Goal: Task Accomplishment & Management: Manage account settings

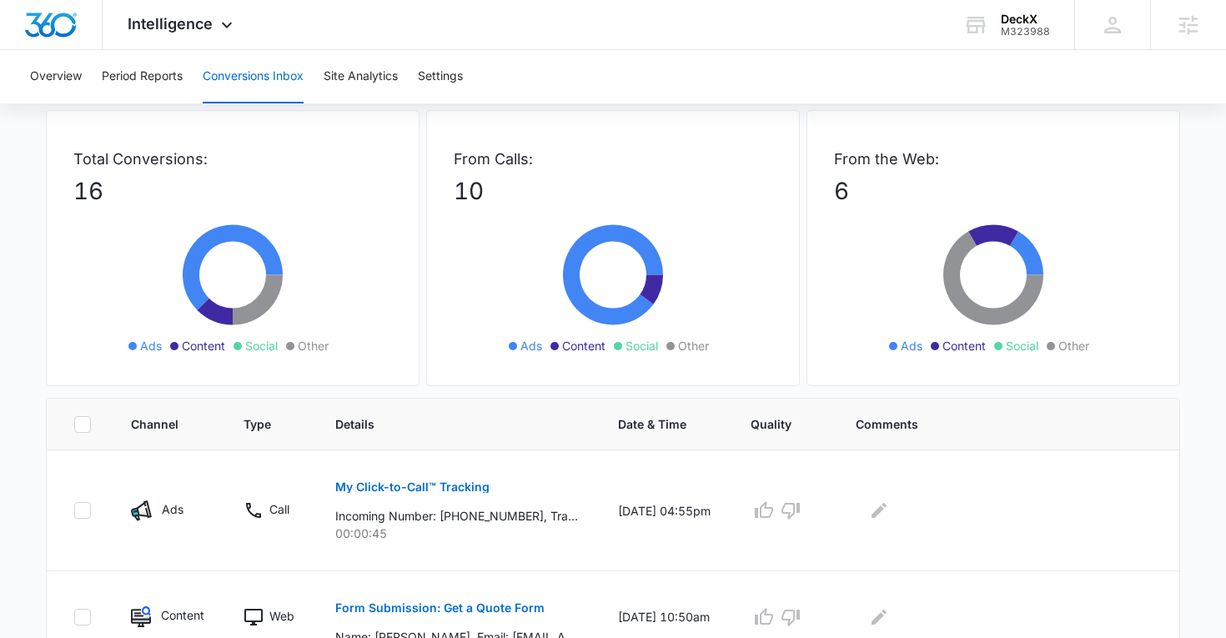
scroll to position [91, 0]
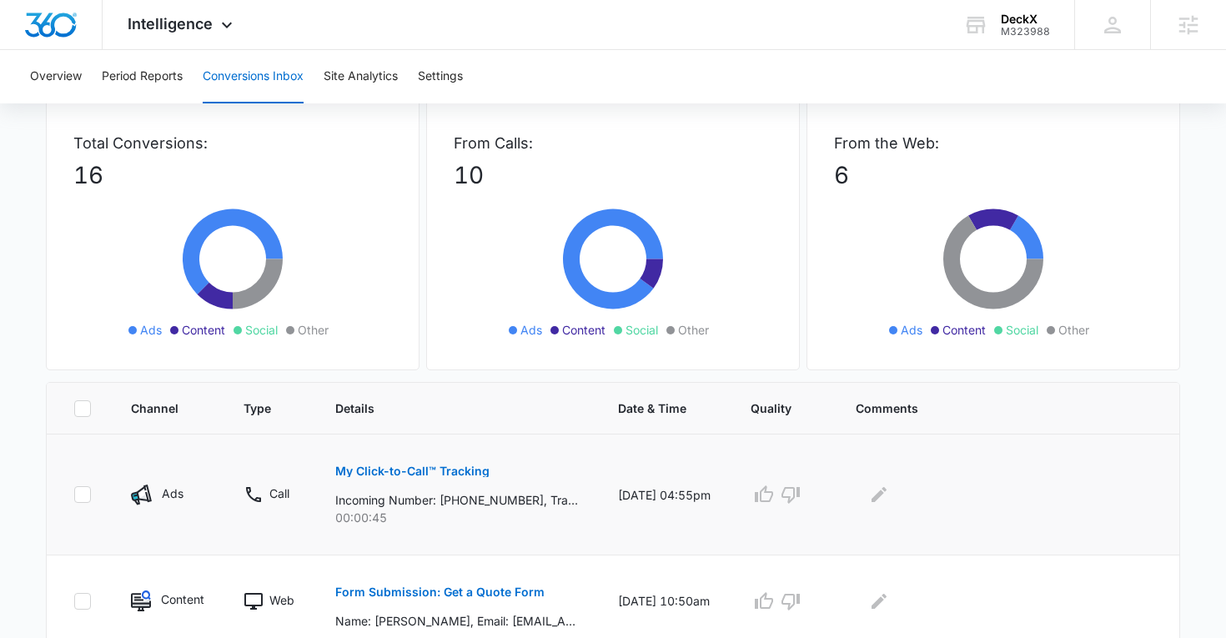
click at [389, 469] on p "My Click-to-Call™ Tracking" at bounding box center [412, 471] width 154 height 12
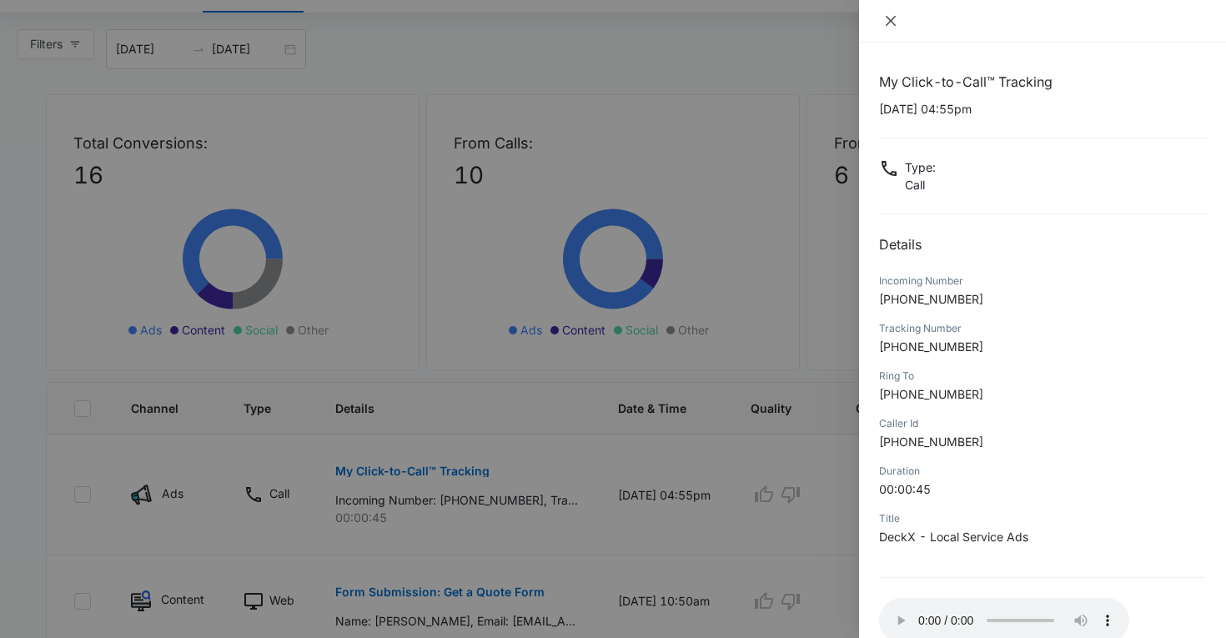
click at [883, 13] on button "Close" at bounding box center [890, 20] width 23 height 15
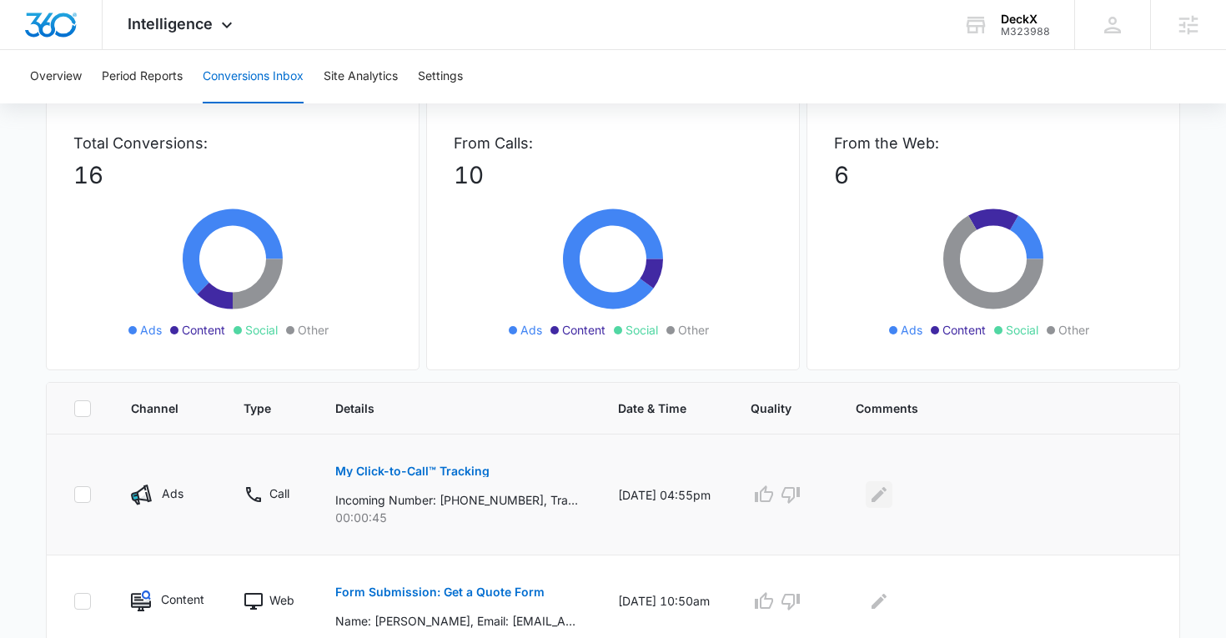
click at [889, 493] on icon "Edit Comments" at bounding box center [879, 495] width 20 height 20
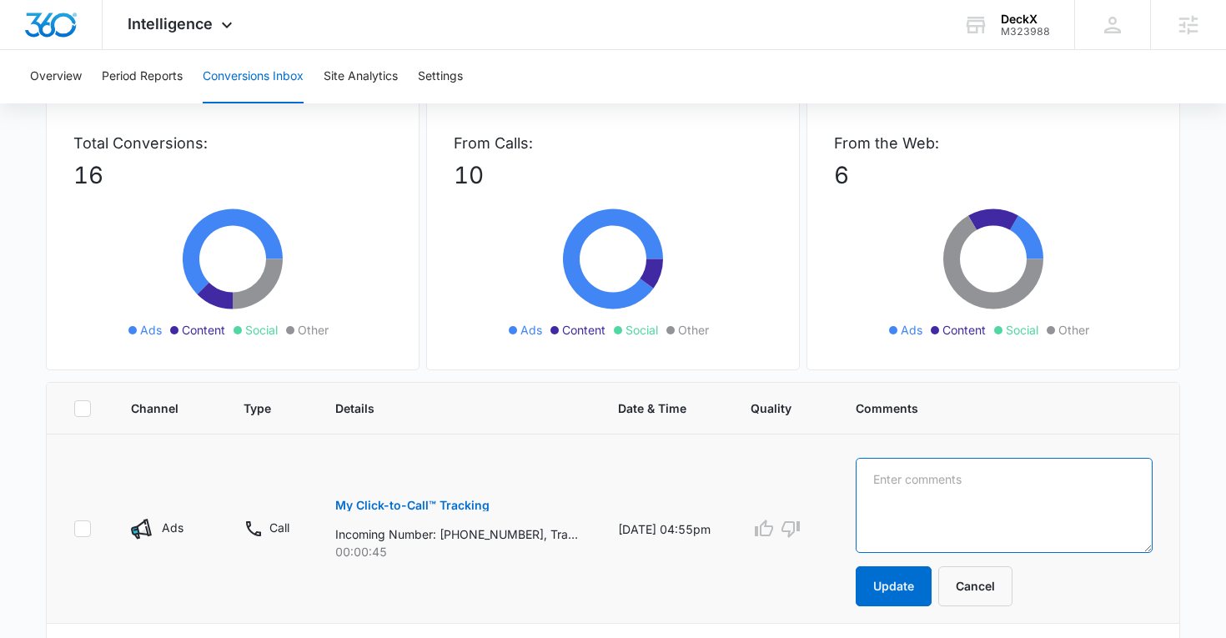
click at [903, 481] on textarea at bounding box center [1004, 505] width 297 height 95
type textarea "Solicitor"
click at [922, 590] on button "Update" at bounding box center [894, 586] width 76 height 40
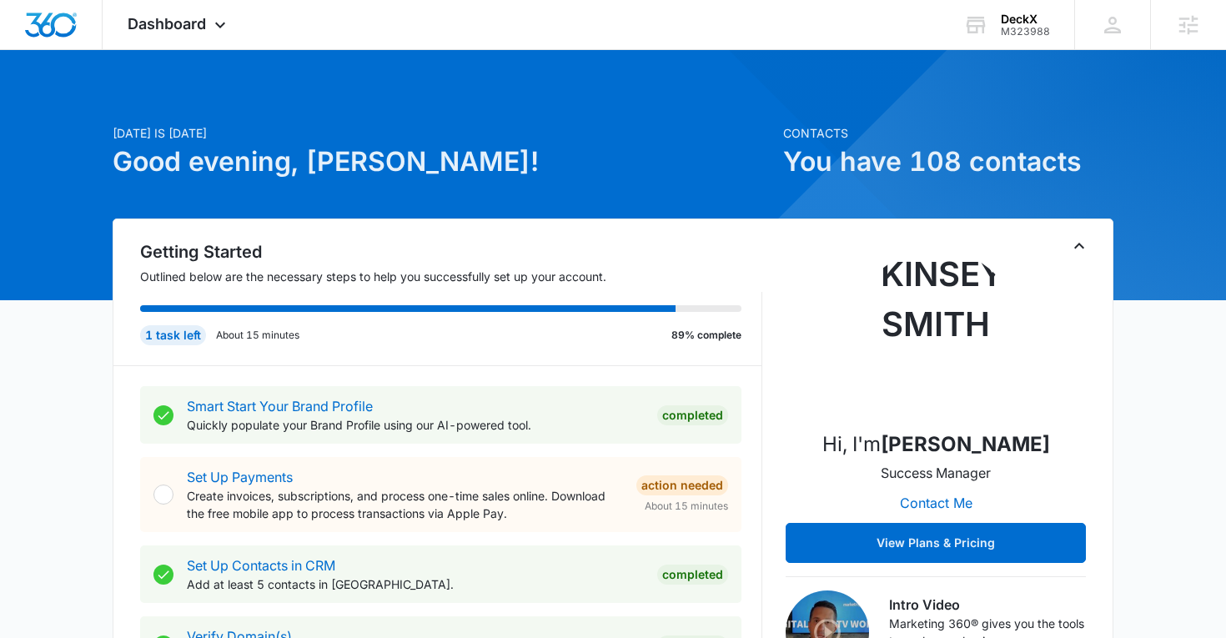
click at [1016, 30] on div "M323988" at bounding box center [1025, 32] width 49 height 12
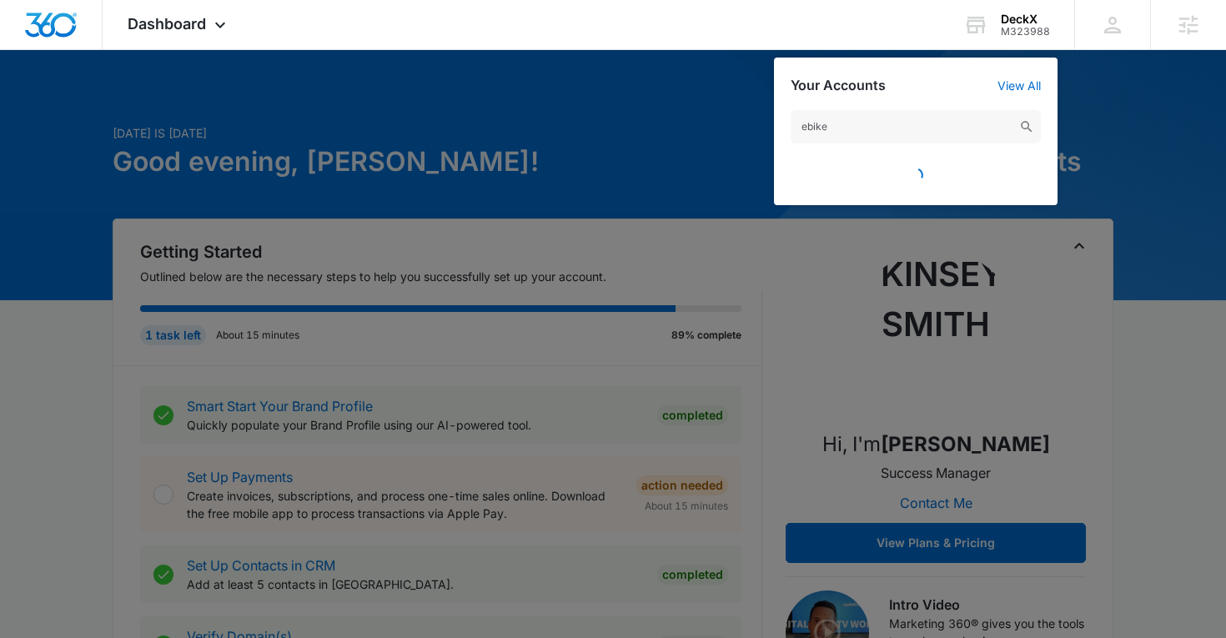
drag, startPoint x: 864, startPoint y: 133, endPoint x: 763, endPoint y: 133, distance: 100.9
click at [763, 50] on nav "Dashboard Apps Reputation Websites Forms CRM Email Social Payments POS Content …" at bounding box center [613, 25] width 1226 height 50
drag, startPoint x: 845, startPoint y: 122, endPoint x: 757, endPoint y: 122, distance: 87.6
click at [757, 50] on nav "Dashboard Apps Reputation Websites Forms CRM Email Social Payments POS Content …" at bounding box center [613, 25] width 1226 height 50
type input "s"
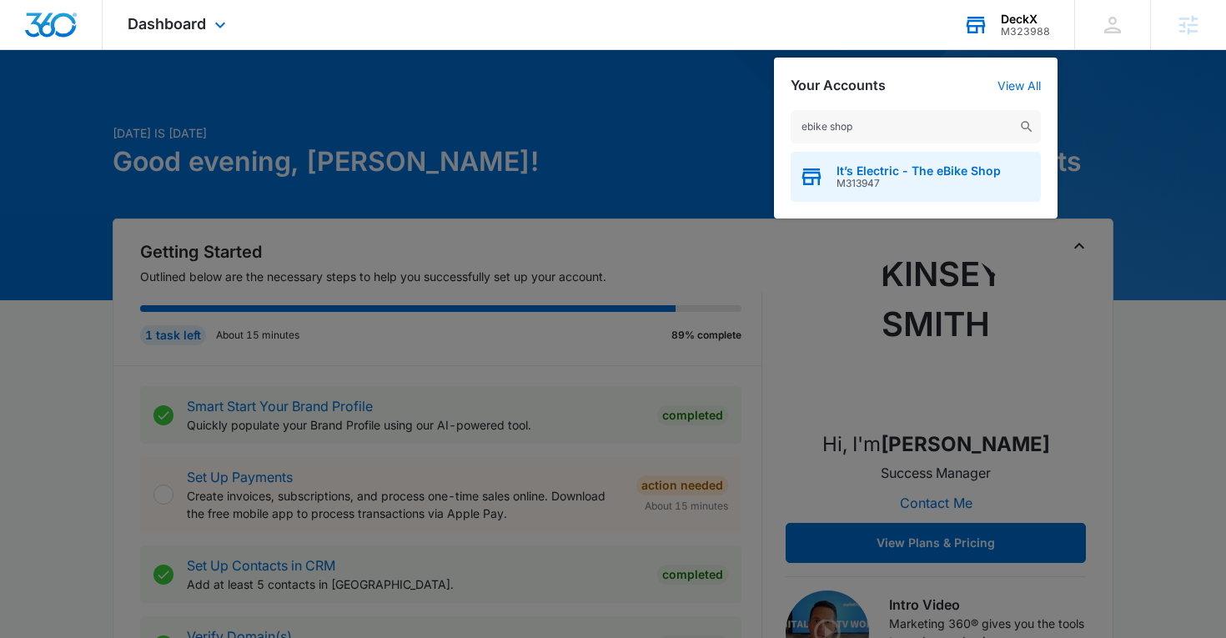
type input "ebike shop"
click at [842, 165] on span "It’s Electric - The eBike Shop" at bounding box center [919, 170] width 164 height 13
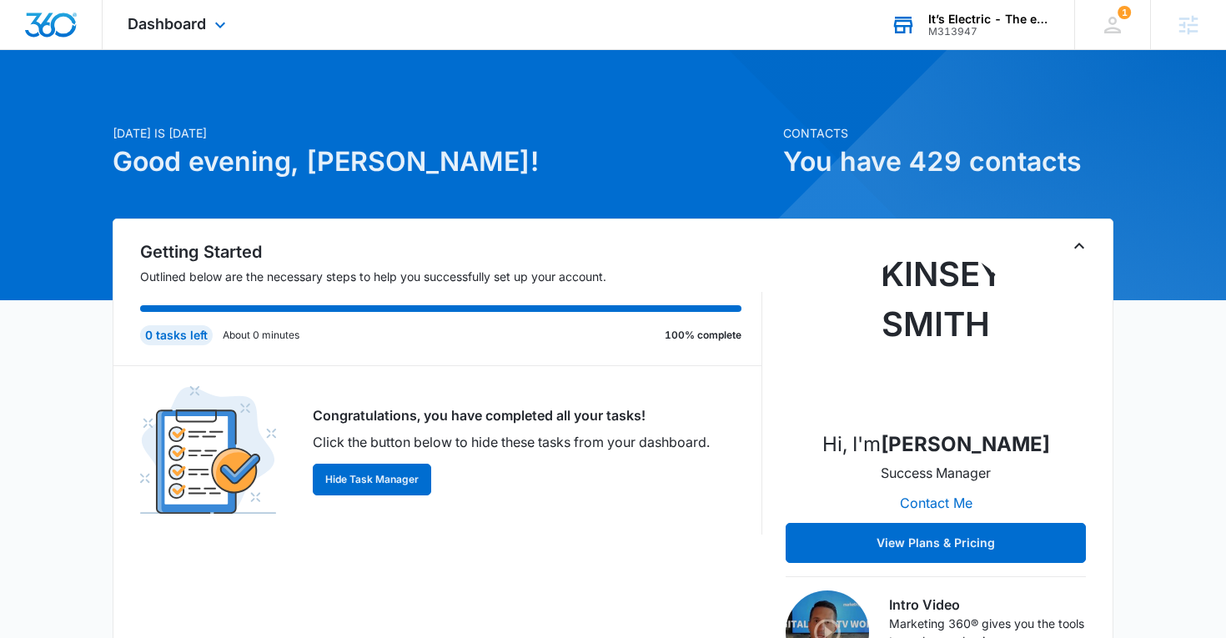
click at [982, 13] on div "It’s Electric - The eBike Shop" at bounding box center [989, 19] width 122 height 13
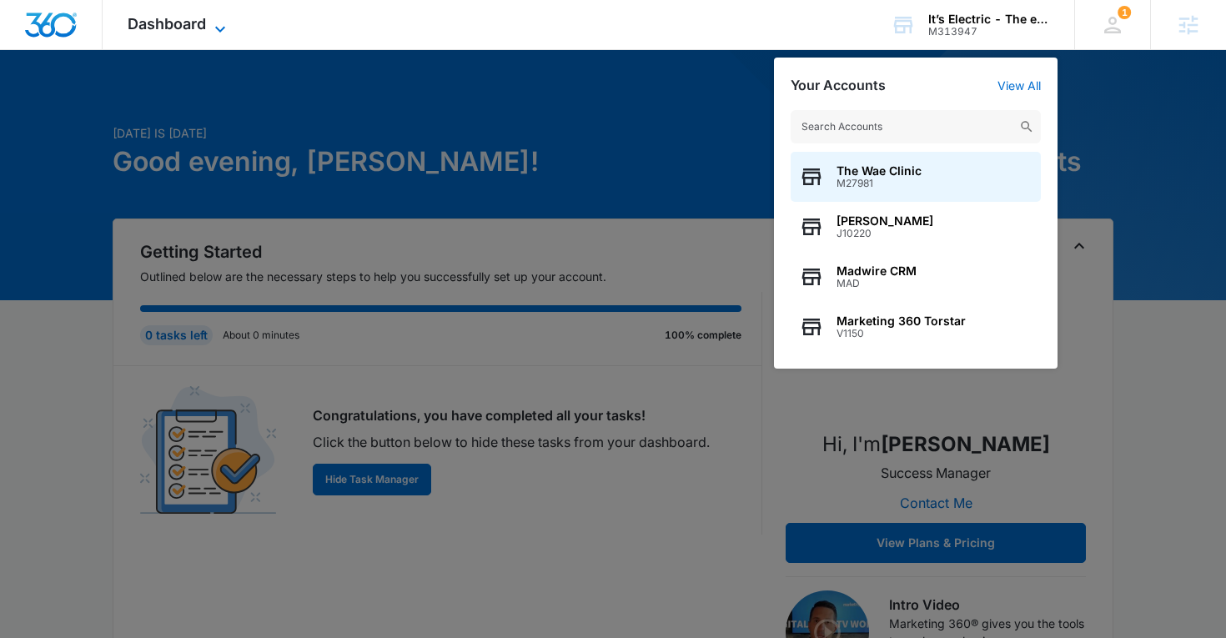
click at [171, 22] on span "Dashboard" at bounding box center [167, 24] width 78 height 18
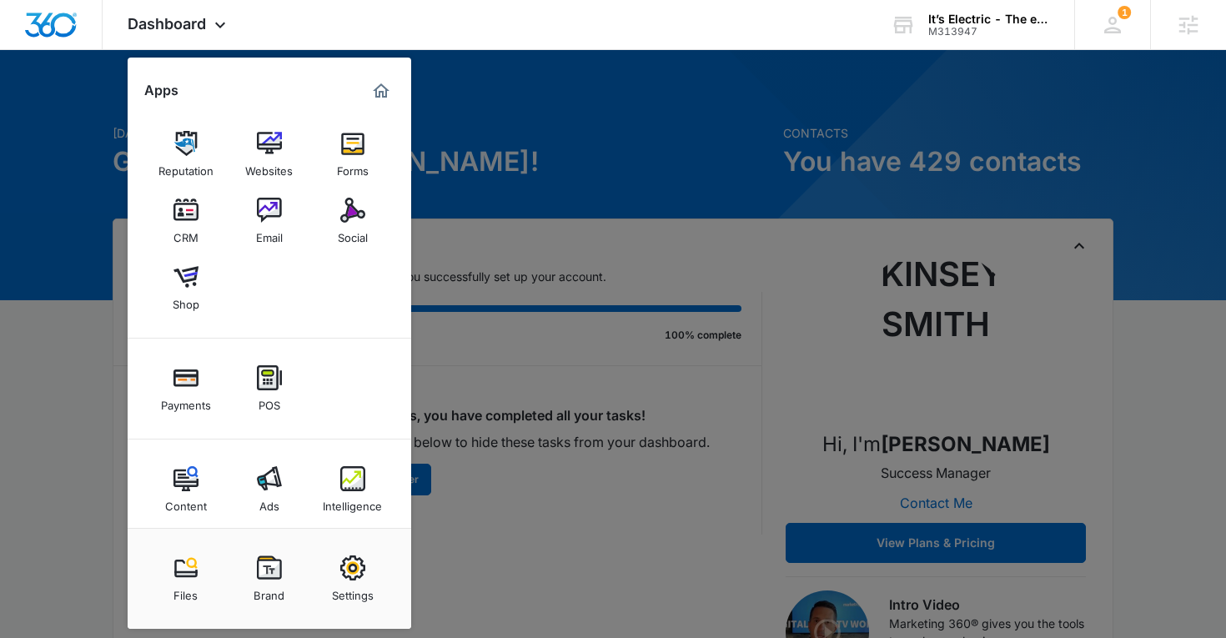
click at [624, 99] on div at bounding box center [613, 319] width 1226 height 638
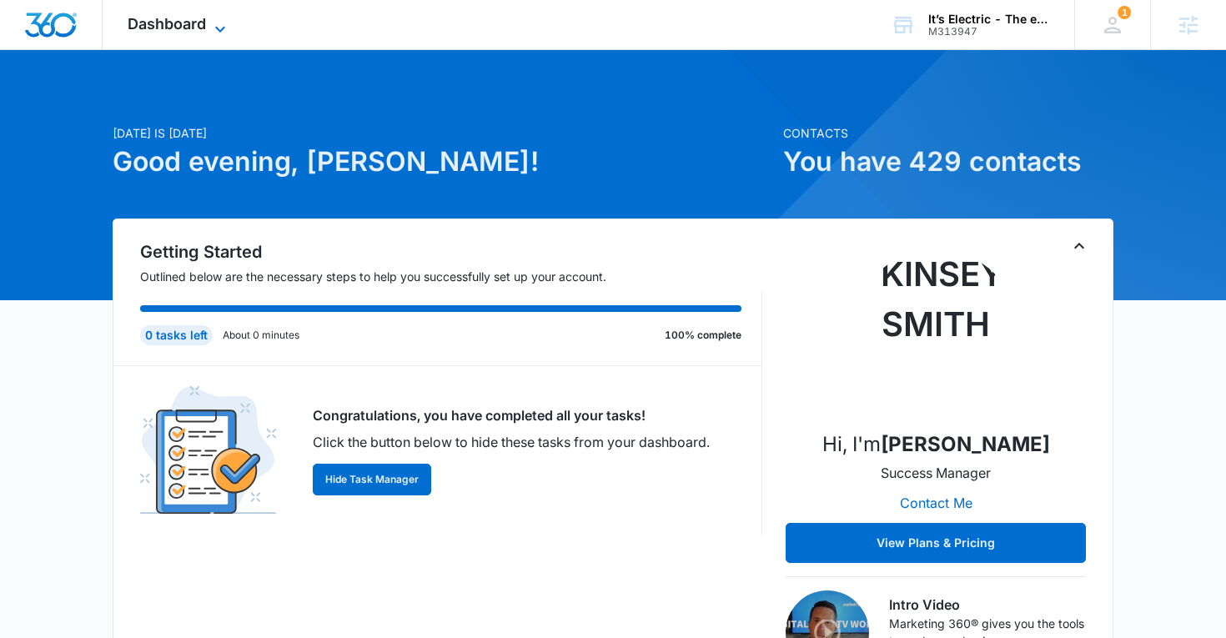
click at [197, 23] on span "Dashboard" at bounding box center [167, 24] width 78 height 18
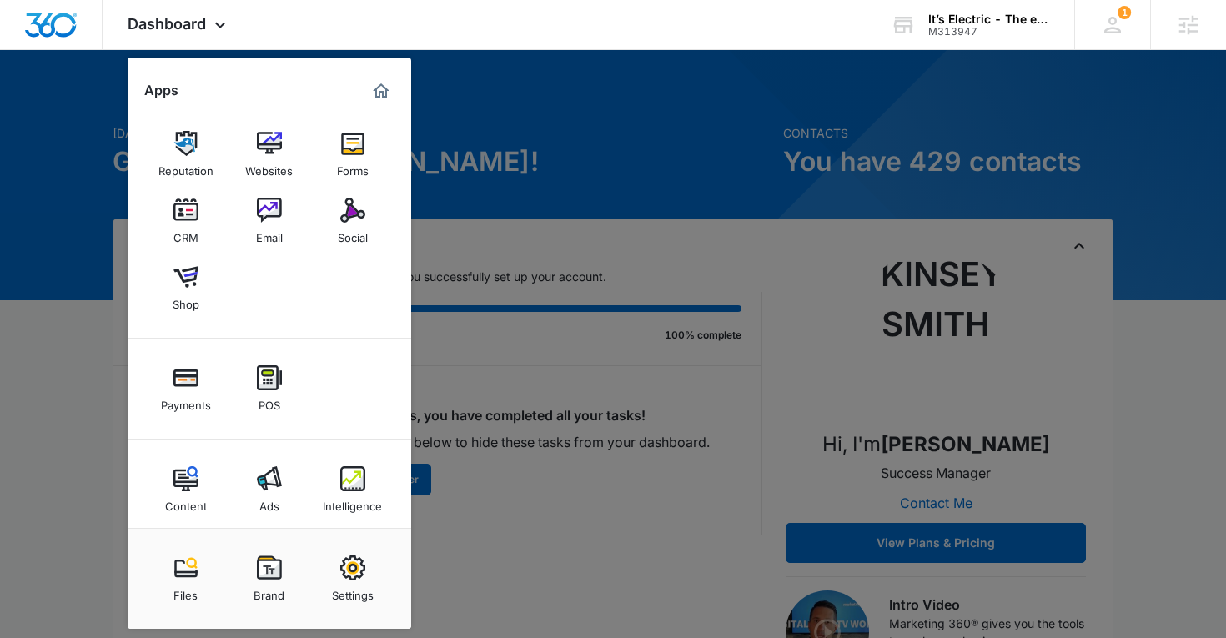
click at [503, 398] on div at bounding box center [613, 319] width 1226 height 638
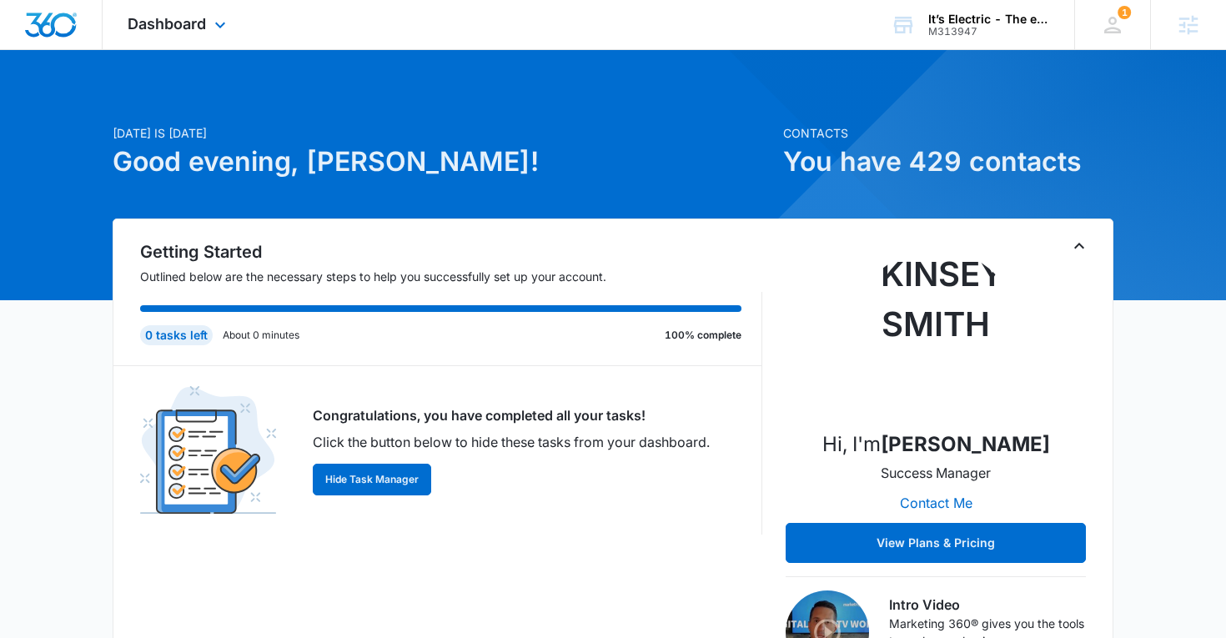
click at [203, 38] on div "Dashboard Apps Reputation Websites Forms CRM Email Social Shop Payments POS Con…" at bounding box center [179, 24] width 153 height 49
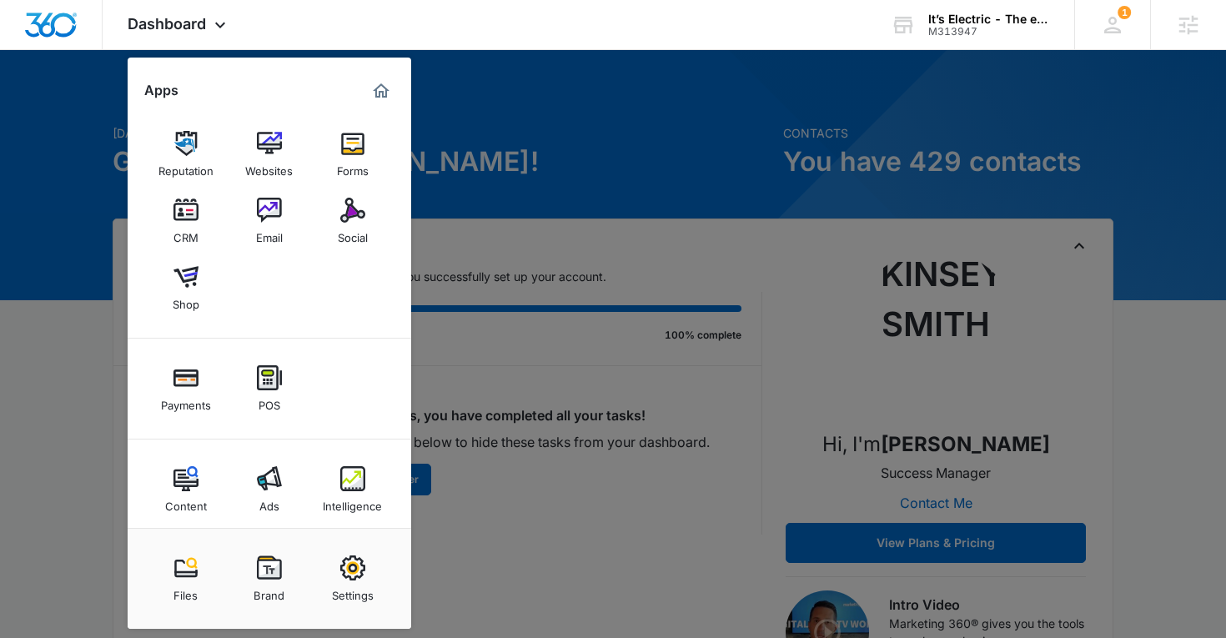
click at [706, 121] on div at bounding box center [613, 319] width 1226 height 638
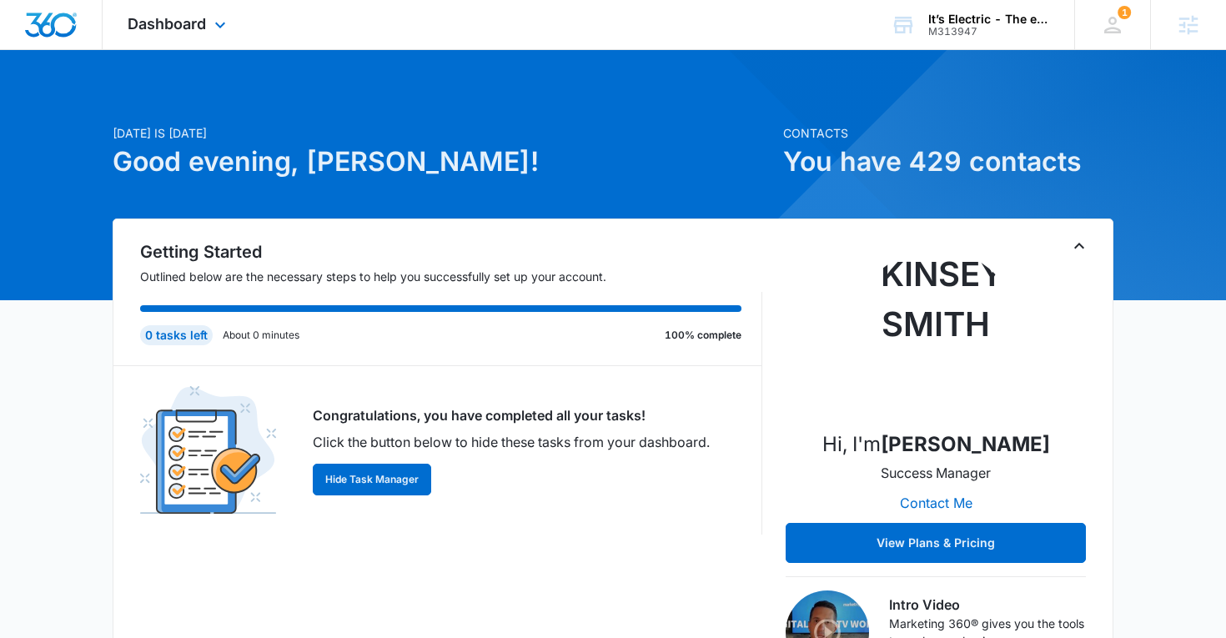
click at [188, 8] on div "Dashboard Apps Reputation Websites Forms CRM Email Social Shop Payments POS Con…" at bounding box center [179, 24] width 153 height 49
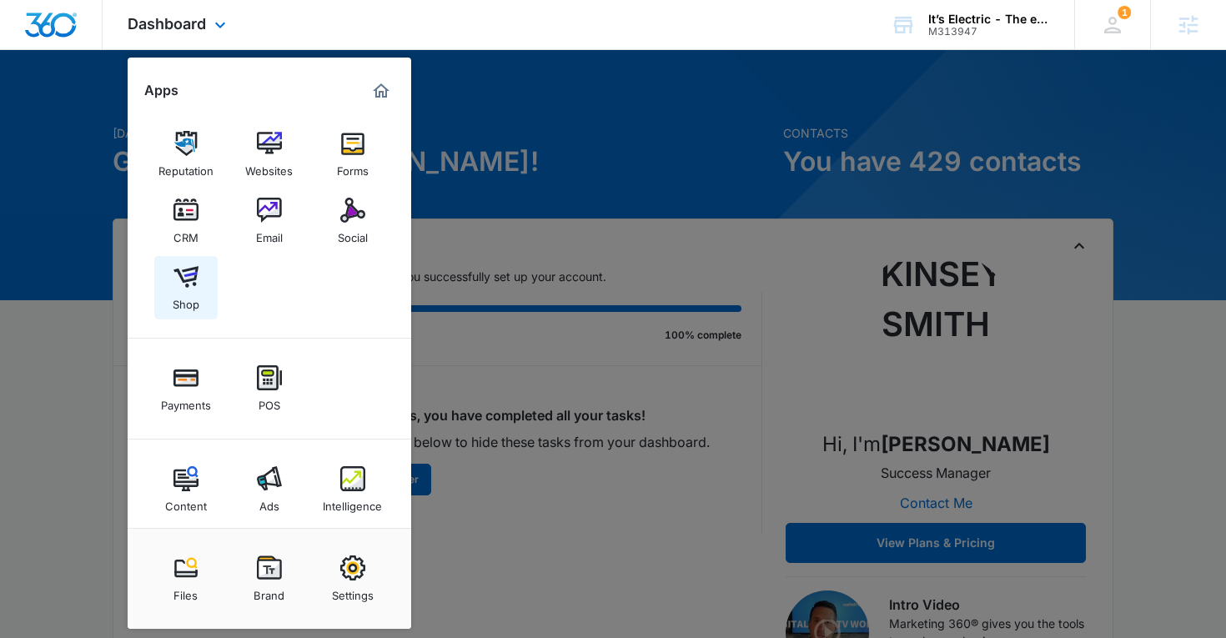
click at [183, 286] on img at bounding box center [185, 276] width 25 height 25
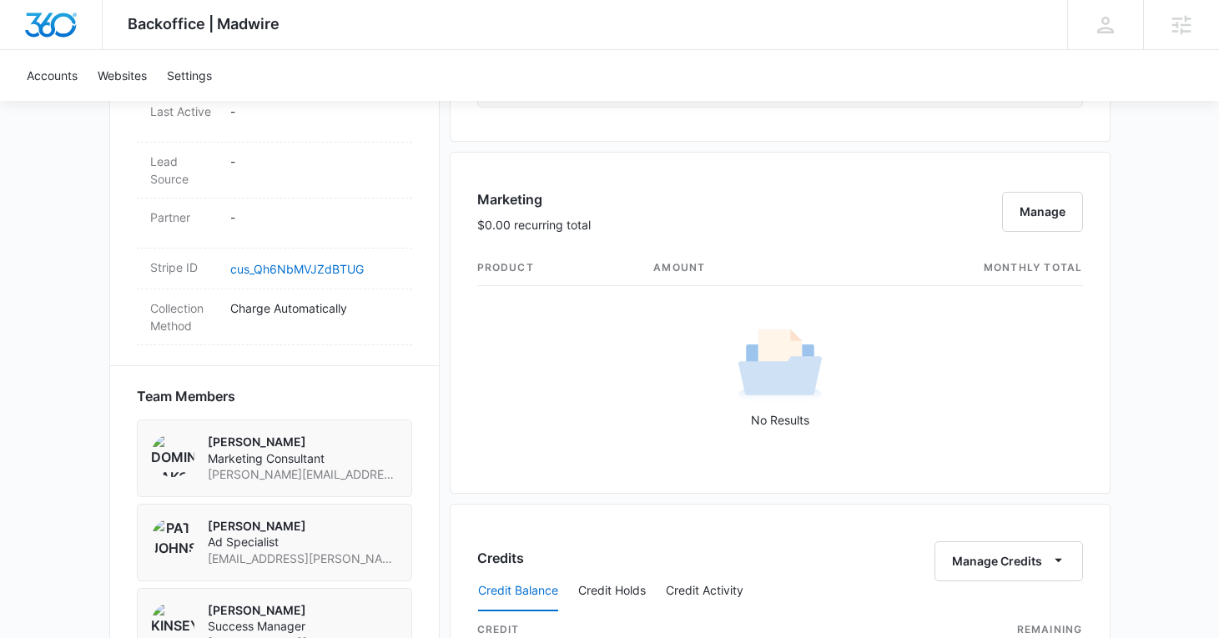
scroll to position [902, 0]
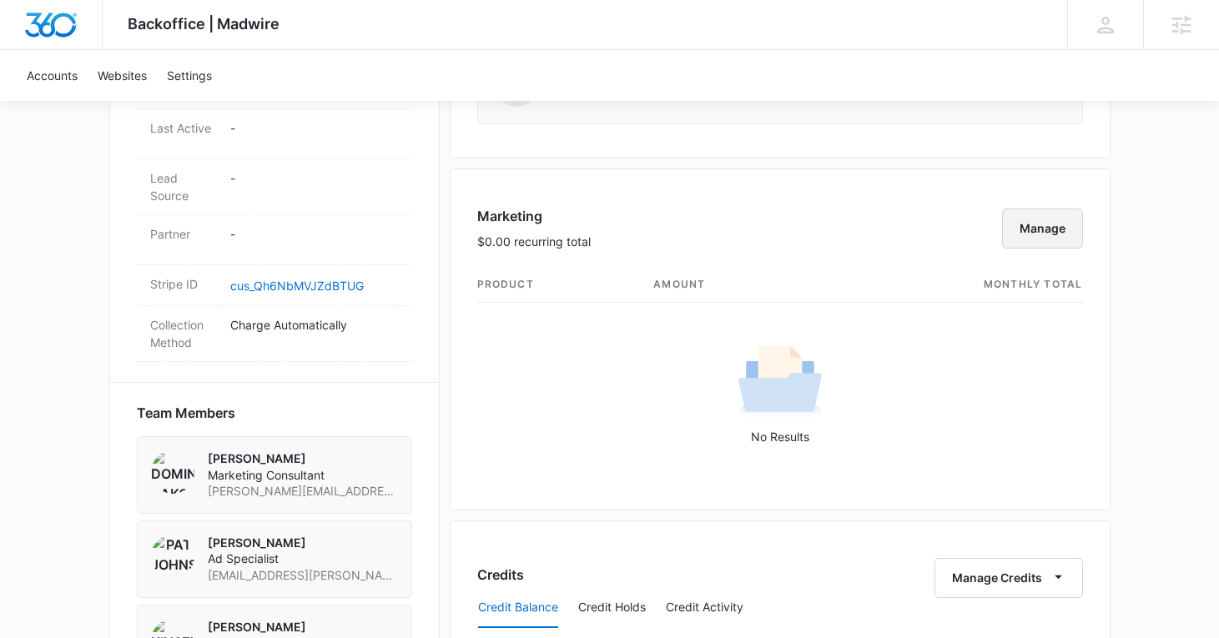
click at [1031, 229] on button "Manage" at bounding box center [1042, 229] width 81 height 40
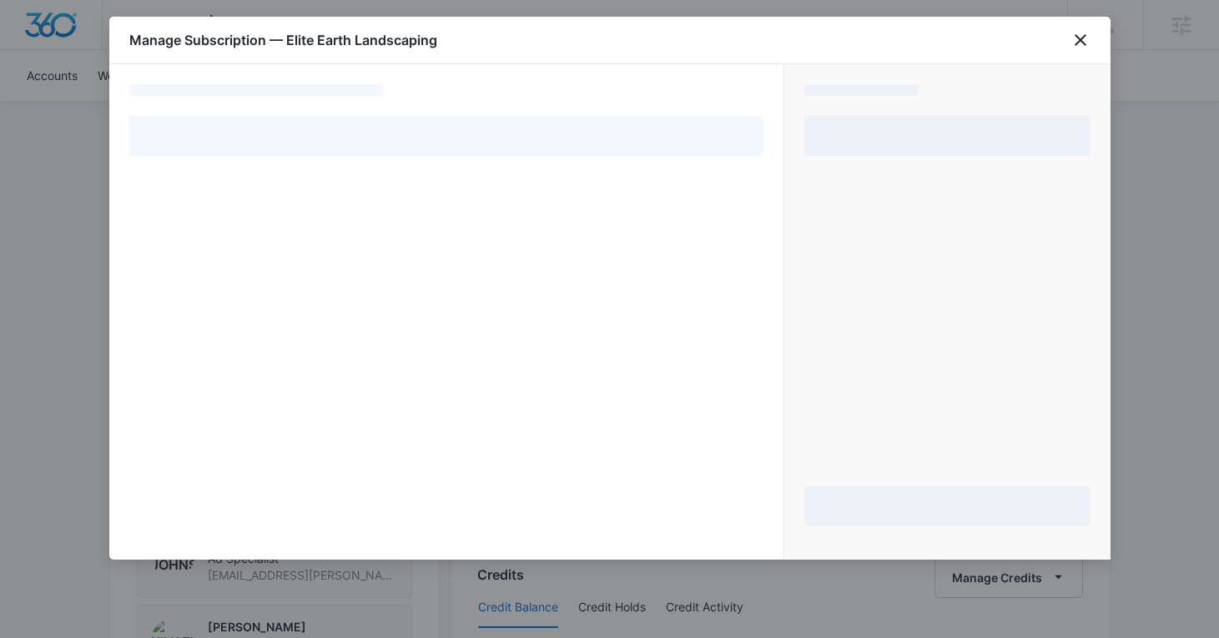
select select "pm_1QyeH5A4n8RTgNjUeSsDuenn"
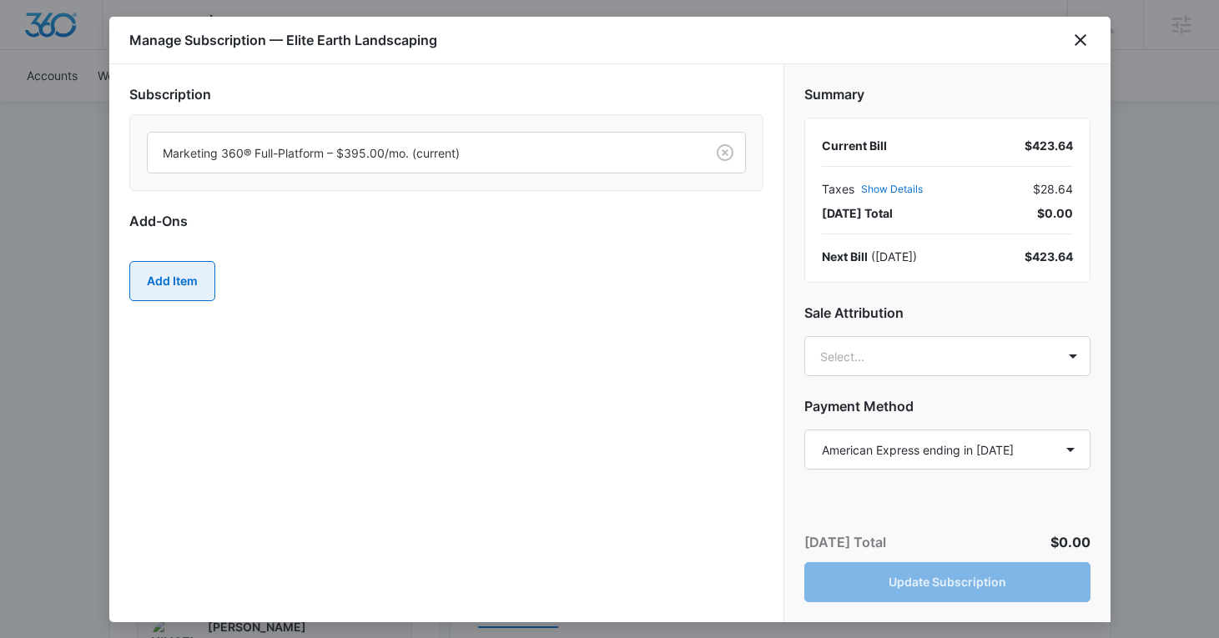
click at [193, 279] on button "Add Item" at bounding box center [172, 281] width 86 height 40
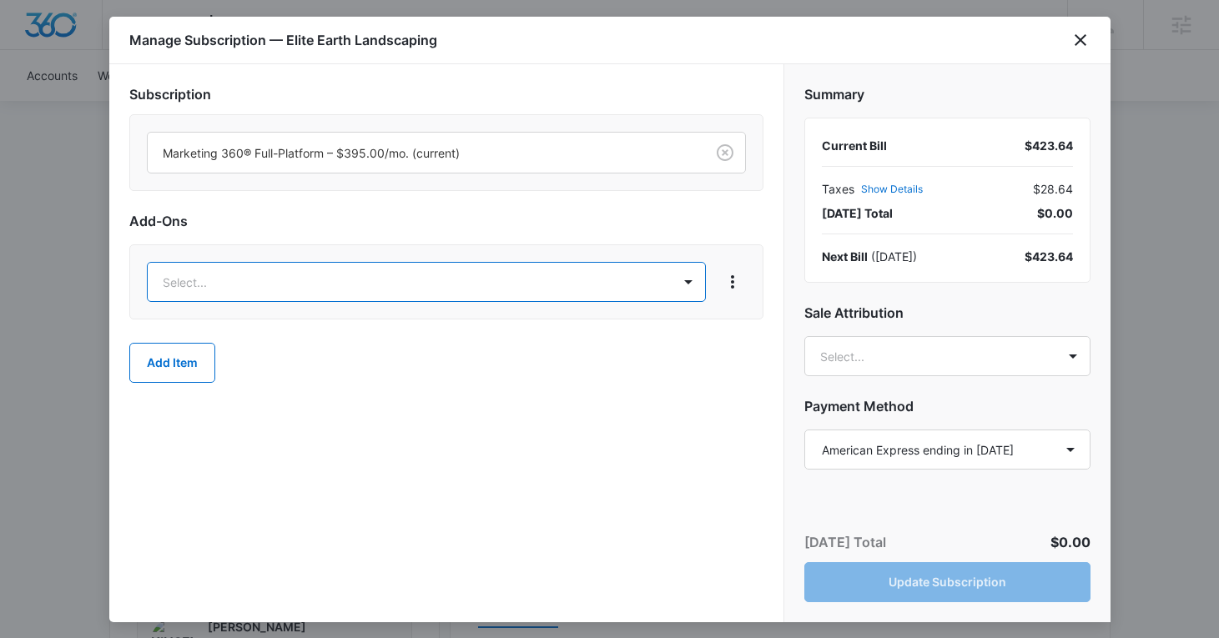
click at [274, 278] on body "Backoffice | Madwire Apps Settings KS Kinsey Smith kinsey.smith@madwire.com My …" at bounding box center [609, 514] width 1219 height 2832
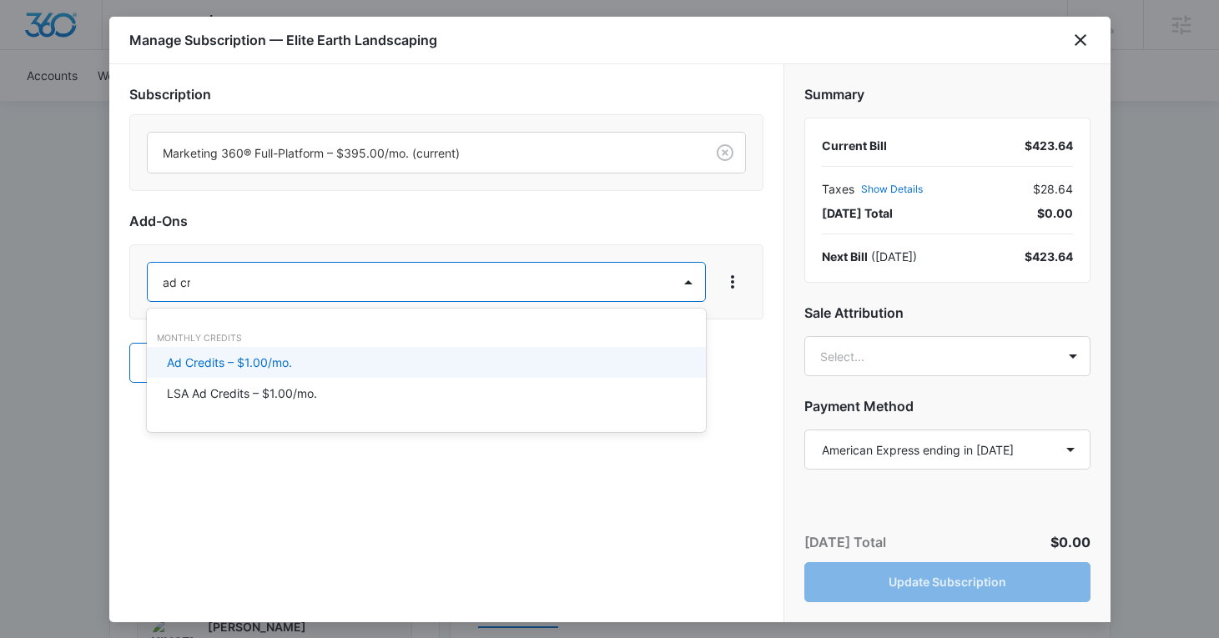
type input "ad cre"
click at [301, 360] on div "Ad Credits – $1.00/mo." at bounding box center [424, 363] width 515 height 18
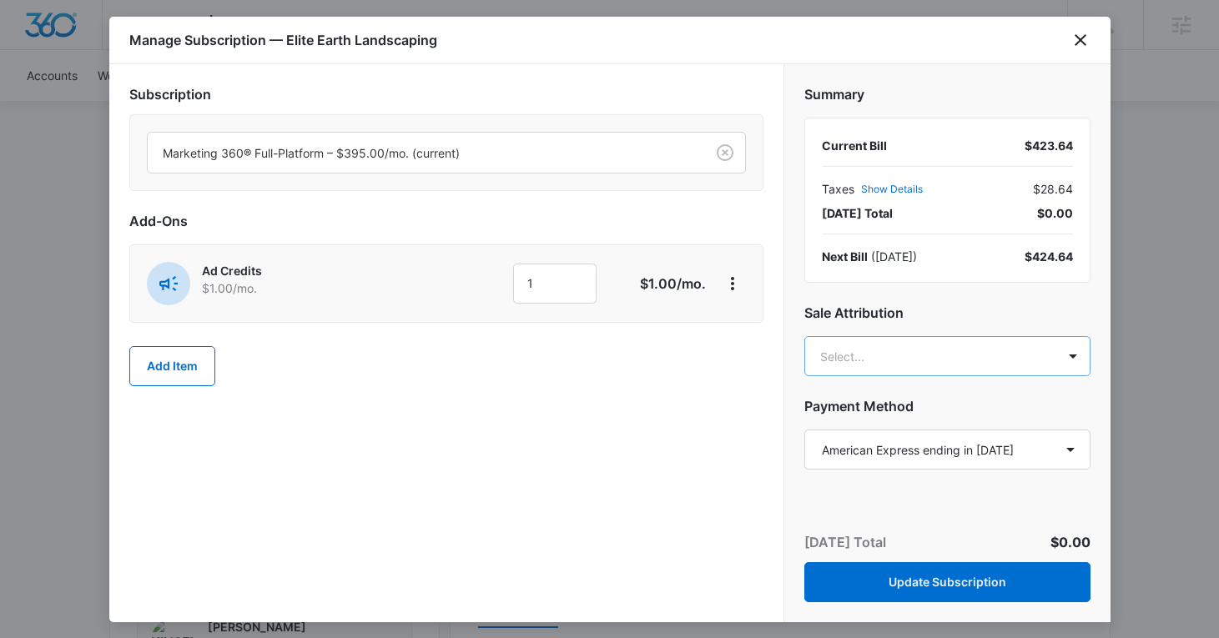
click at [860, 359] on body "Backoffice | Madwire Apps Settings KS Kinsey Smith kinsey.smith@madwire.com My …" at bounding box center [609, 514] width 1219 height 2832
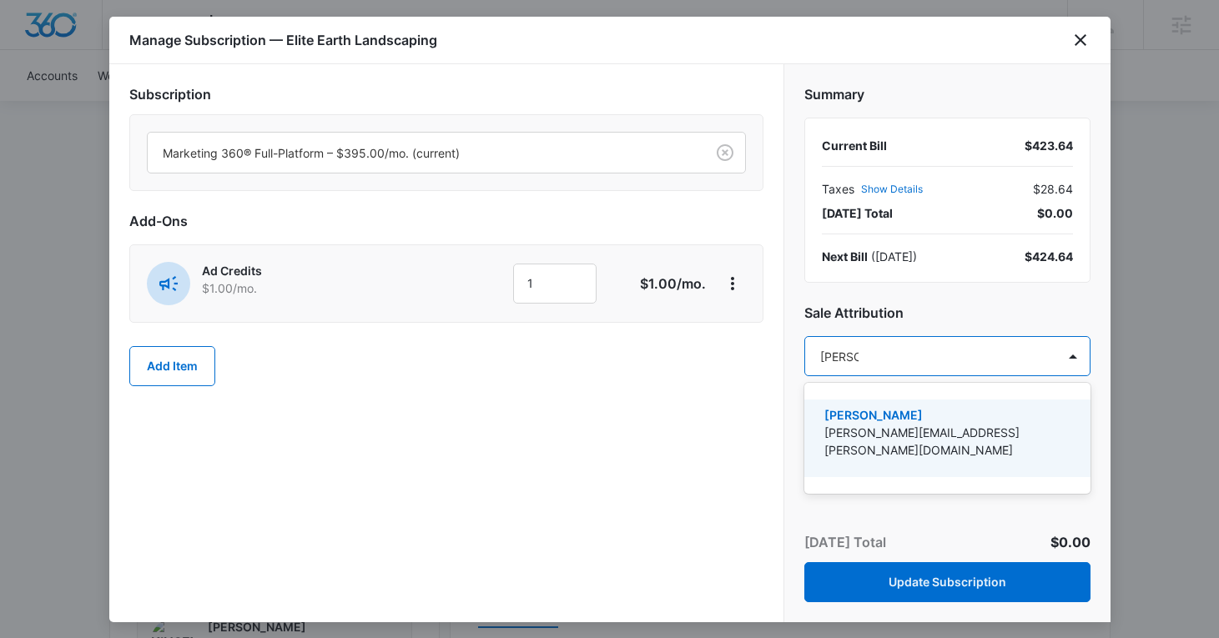
type input "kinsey"
click at [862, 408] on p "[PERSON_NAME]" at bounding box center [945, 415] width 243 height 18
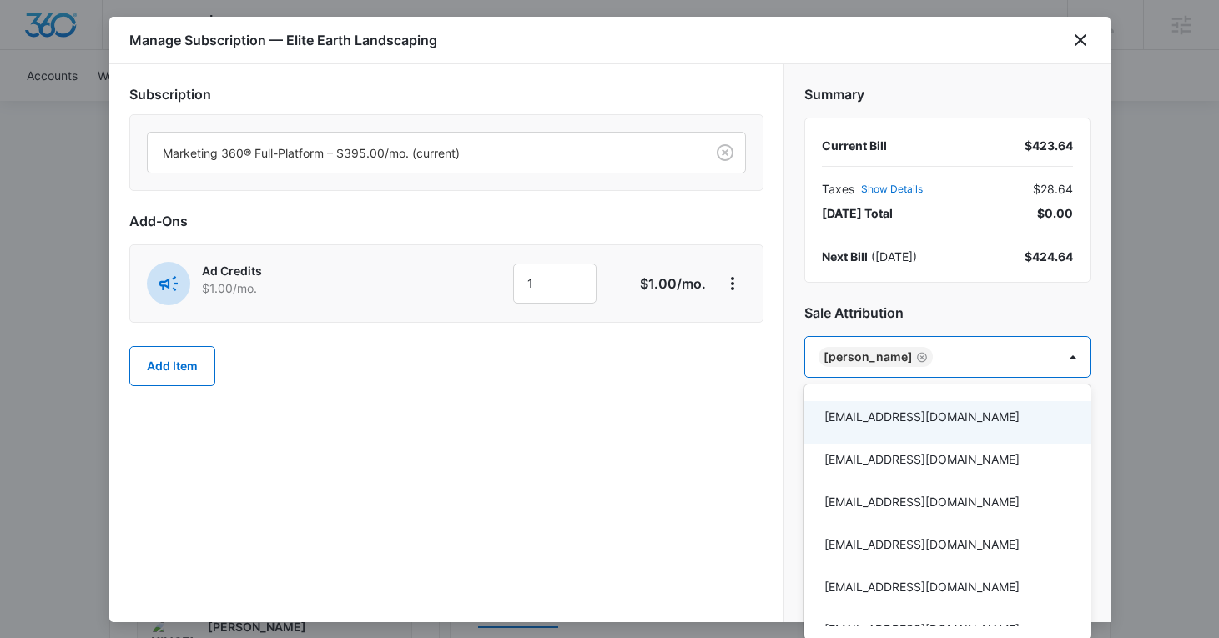
click at [716, 413] on div at bounding box center [609, 319] width 1219 height 638
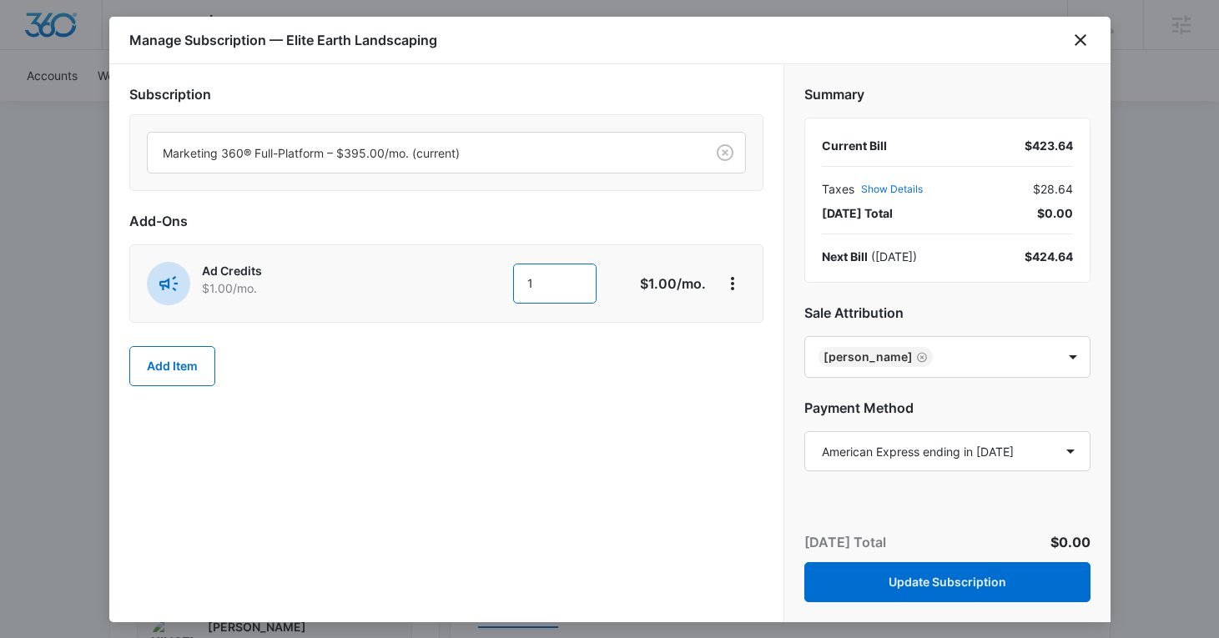
click at [549, 274] on input "1" at bounding box center [554, 284] width 83 height 40
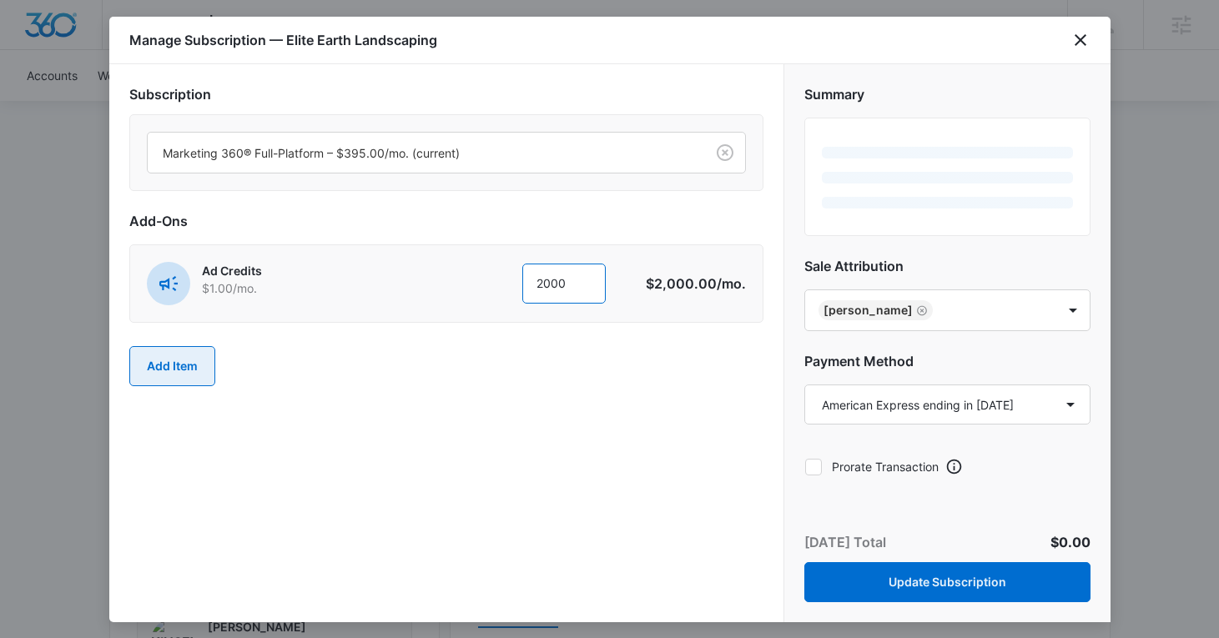
type input "2000"
click at [168, 359] on button "Add Item" at bounding box center [172, 366] width 86 height 40
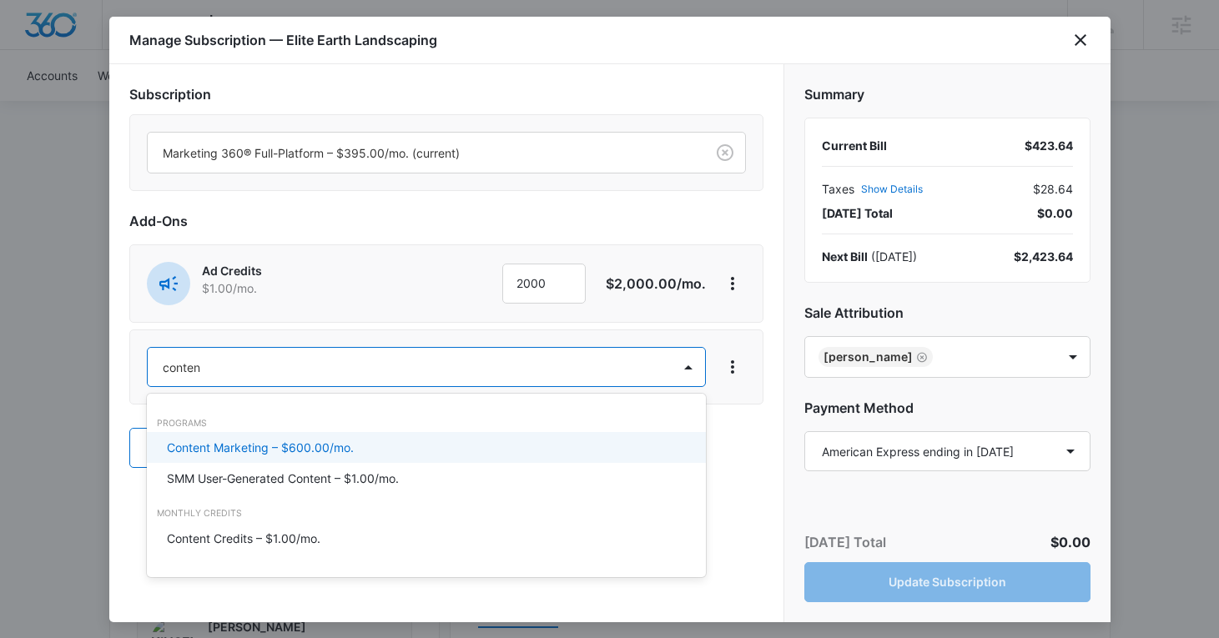
type input "content"
click at [294, 449] on p "Content Marketing – $600.00/mo." at bounding box center [260, 448] width 187 height 18
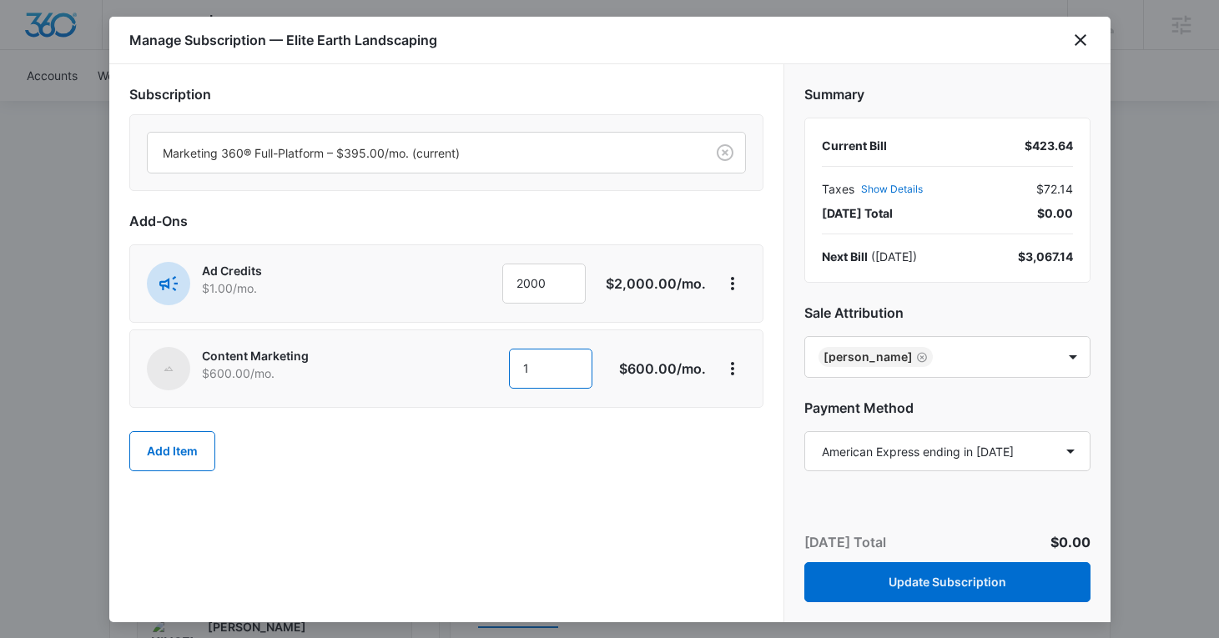
drag, startPoint x: 582, startPoint y: 369, endPoint x: 475, endPoint y: 369, distance: 106.8
click at [475, 369] on div "1 1" at bounding box center [503, 369] width 231 height 40
type input "600"
click at [736, 369] on icon "View More" at bounding box center [732, 369] width 20 height 20
click at [762, 410] on div "Delete Item" at bounding box center [771, 416] width 63 height 12
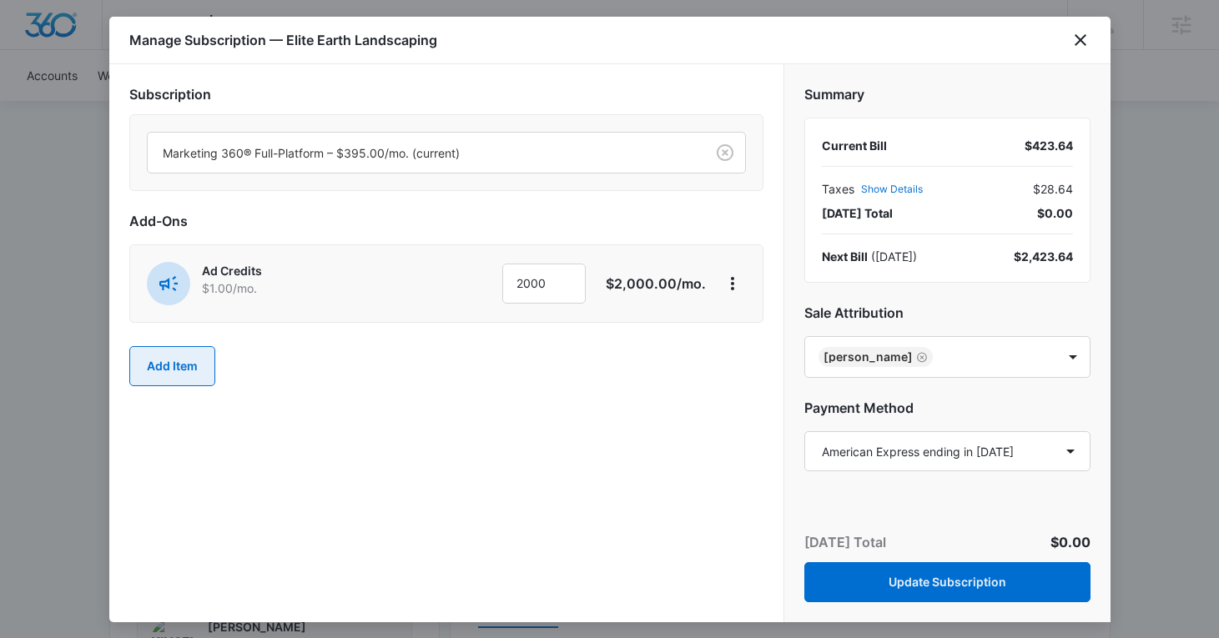
click at [169, 368] on button "Add Item" at bounding box center [172, 366] width 86 height 40
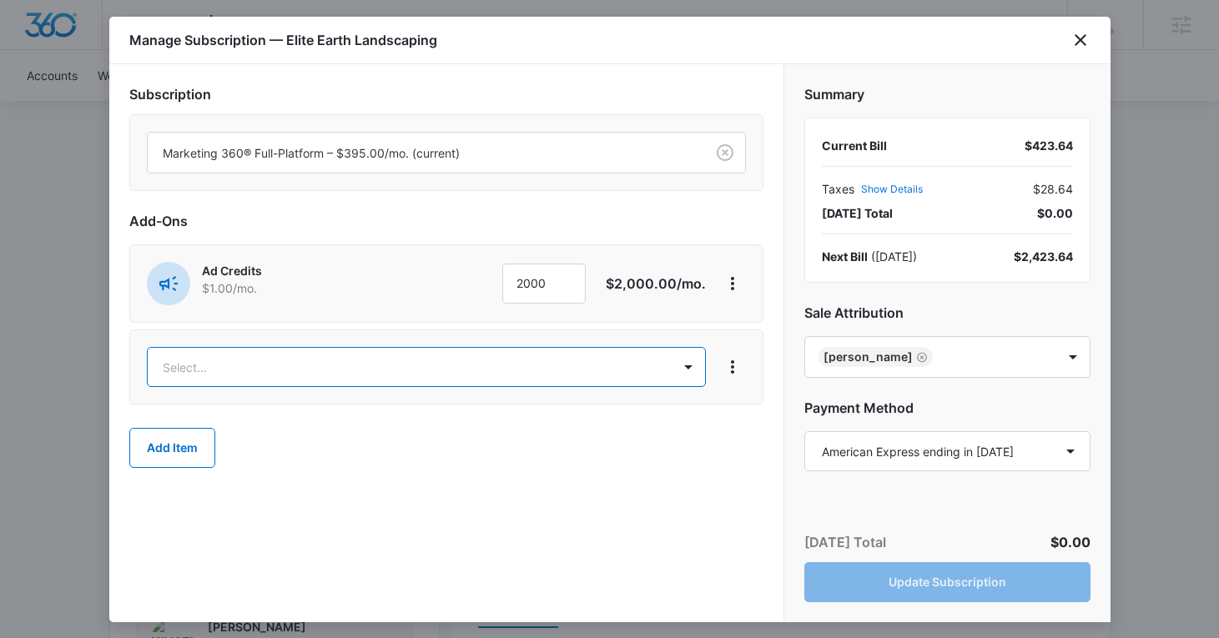
click at [256, 354] on body "Backoffice | Madwire Apps Settings KS Kinsey Smith kinsey.smith@madwire.com My …" at bounding box center [609, 514] width 1219 height 2832
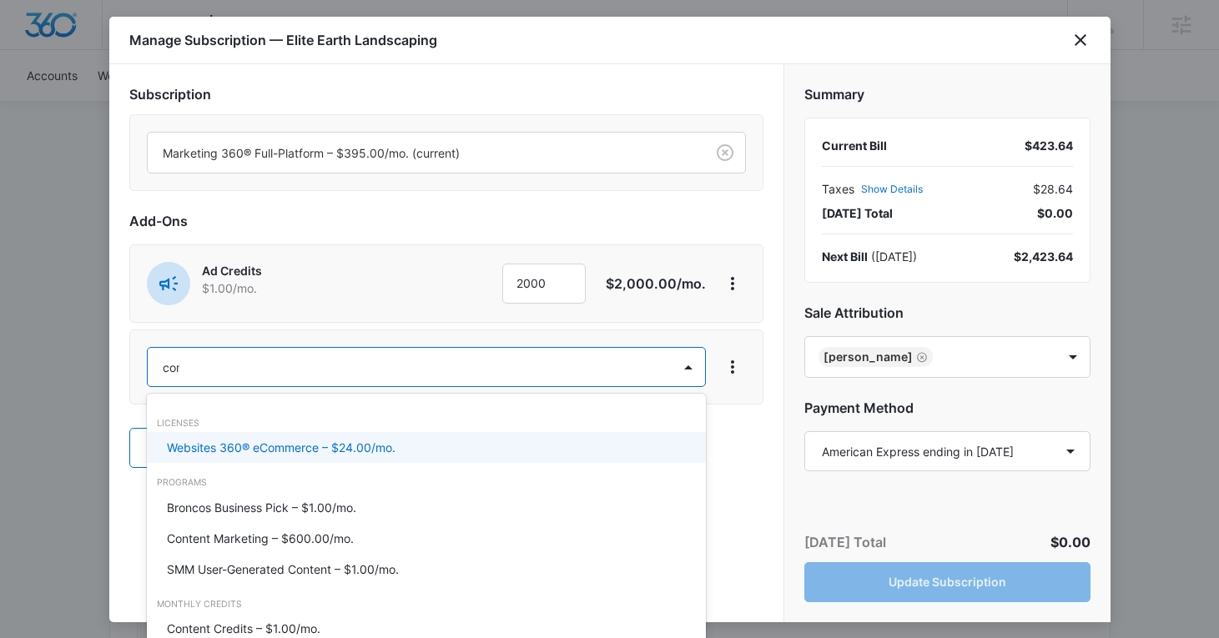
type input "cont"
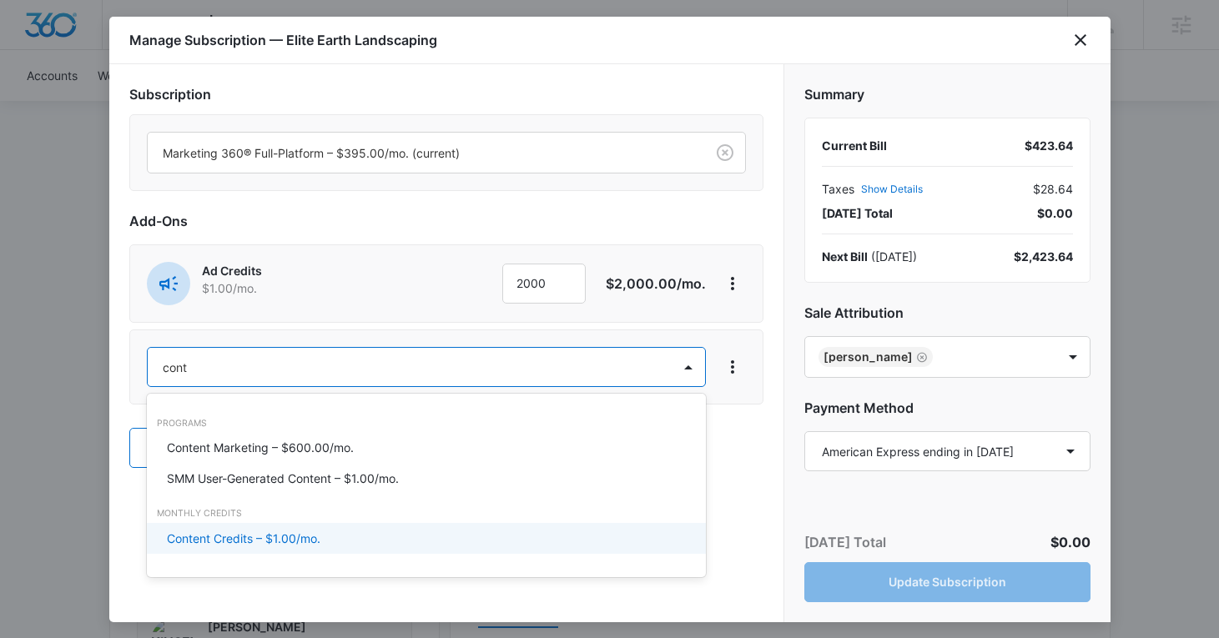
click at [276, 543] on p "Content Credits – $1.00/mo." at bounding box center [243, 539] width 153 height 18
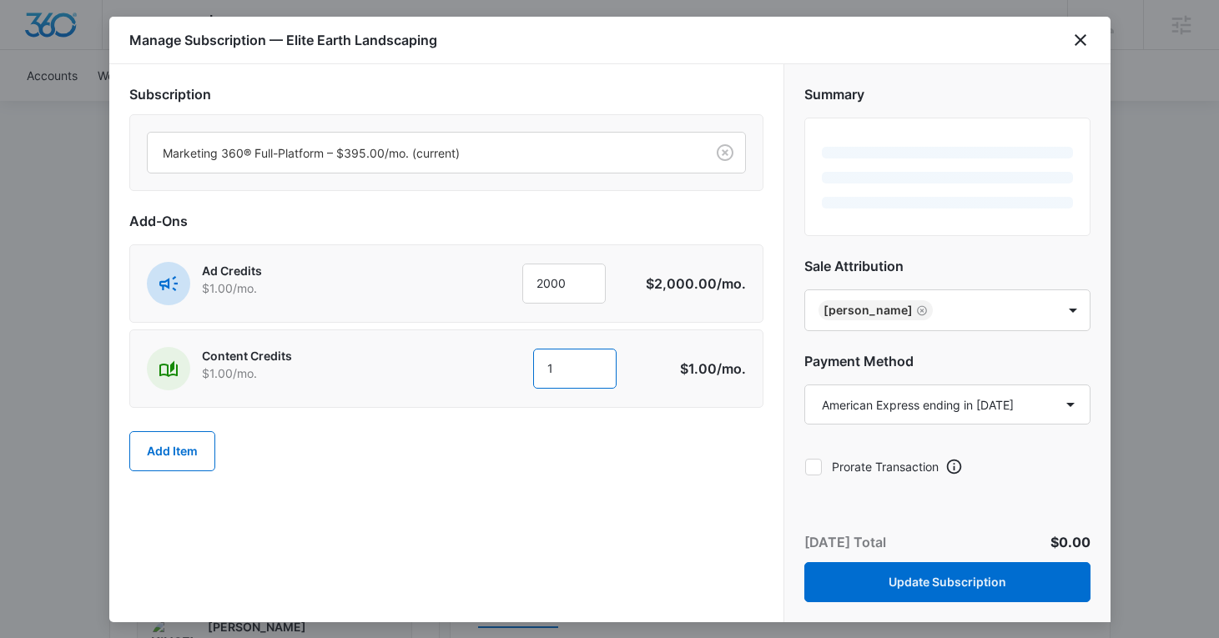
click at [559, 370] on input "1" at bounding box center [574, 369] width 83 height 40
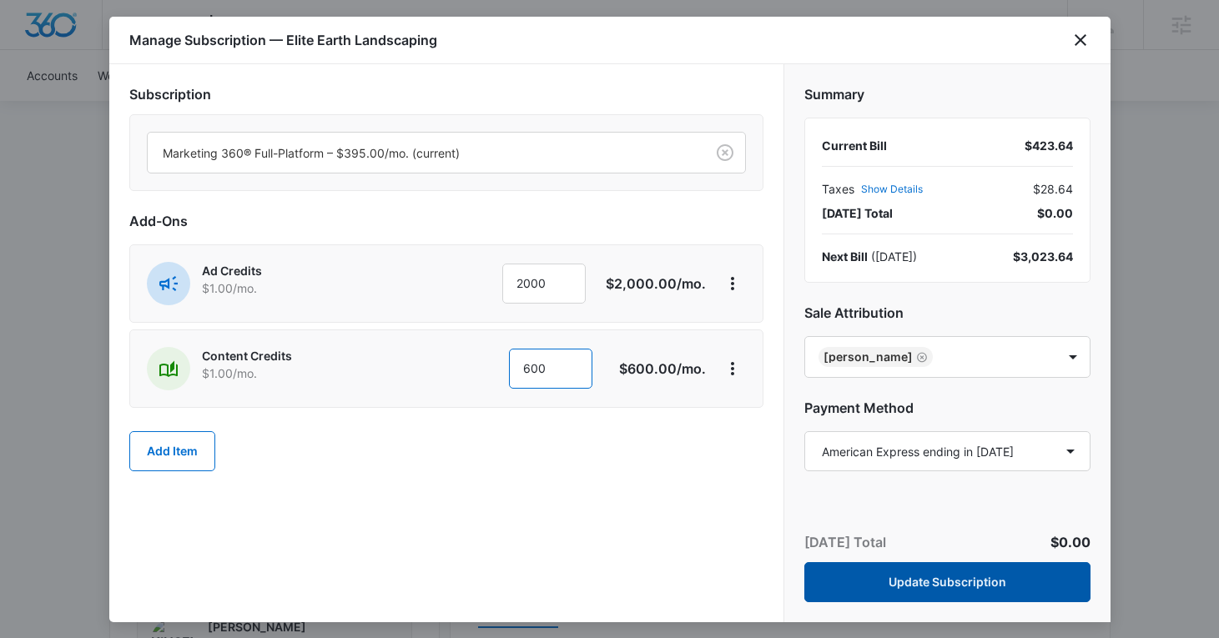
type input "600"
click at [968, 581] on button "Update Subscription" at bounding box center [947, 582] width 286 height 40
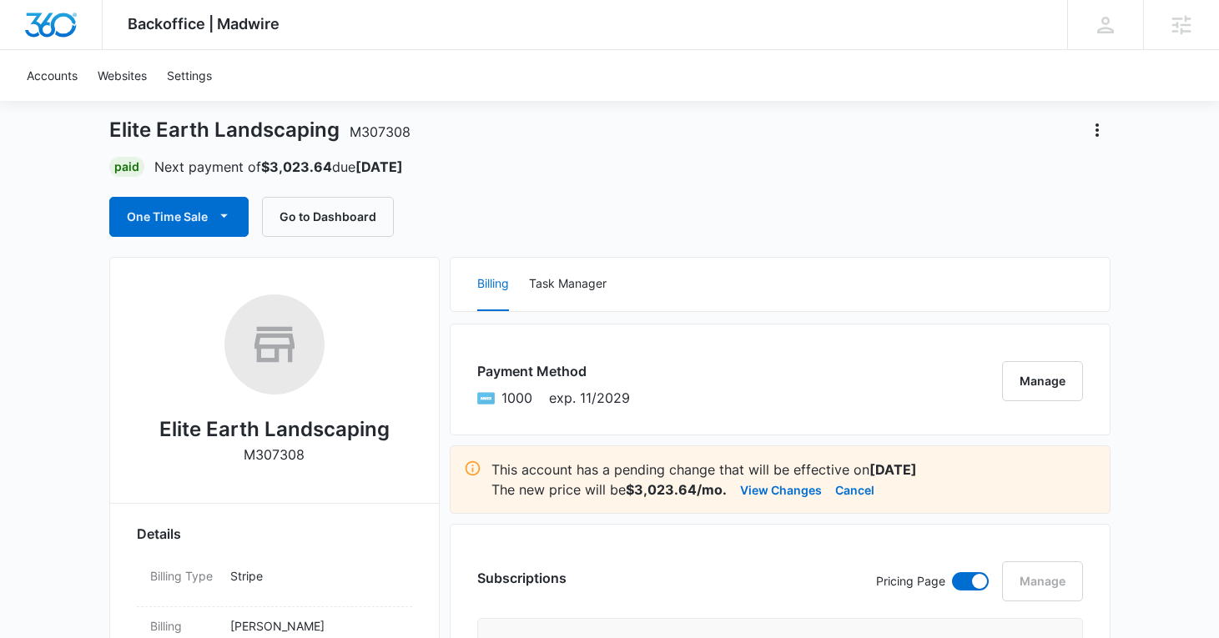
scroll to position [0, 0]
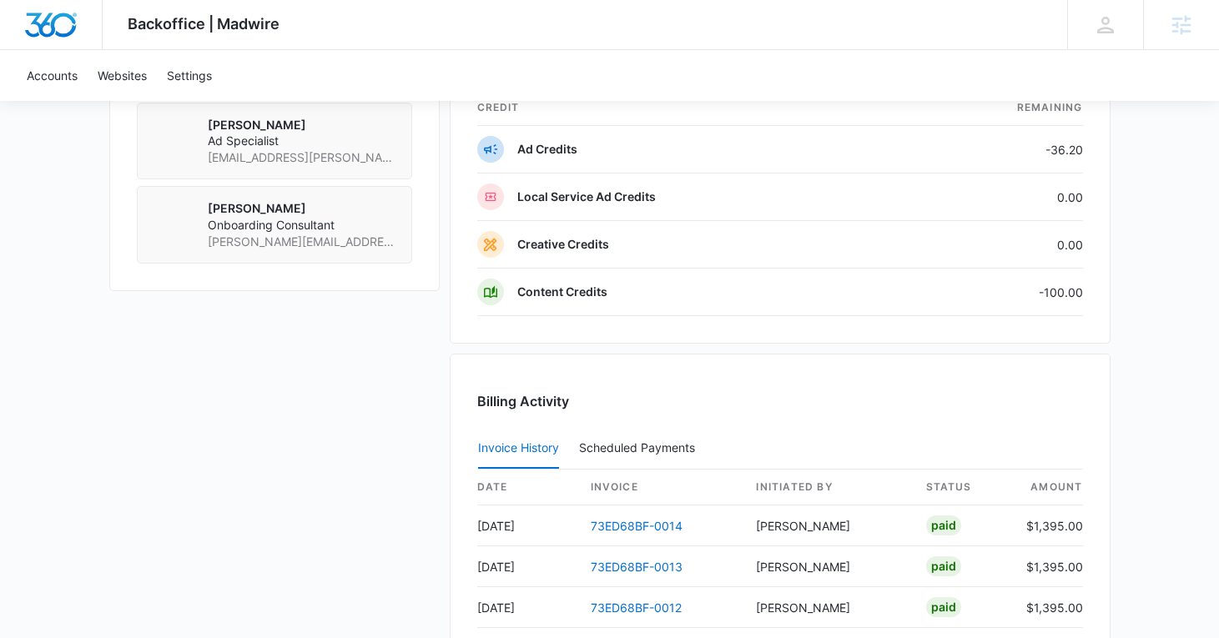
scroll to position [1441, 0]
